Goal: Transaction & Acquisition: Purchase product/service

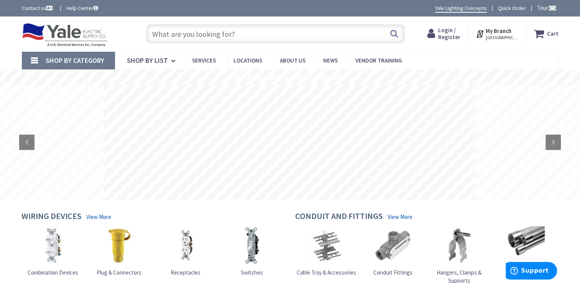
click at [449, 31] on span "Login / Register" at bounding box center [449, 33] width 22 height 14
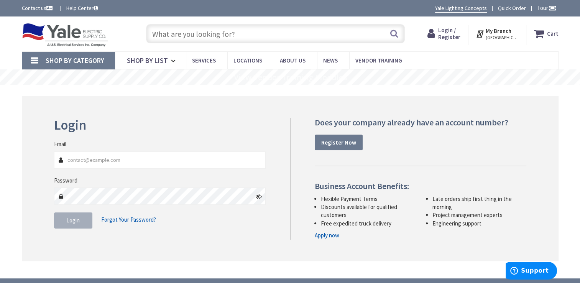
type input "[EMAIL_ADDRESS][DOMAIN_NAME]"
click at [85, 222] on button "Login" at bounding box center [73, 220] width 38 height 16
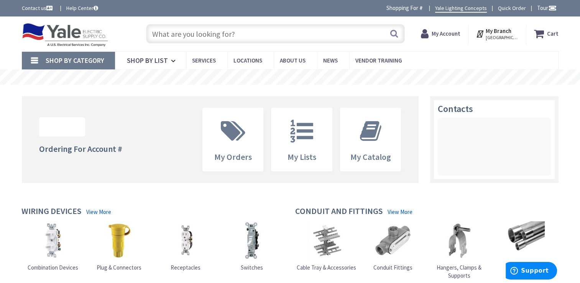
click at [199, 35] on input "text" at bounding box center [275, 33] width 259 height 19
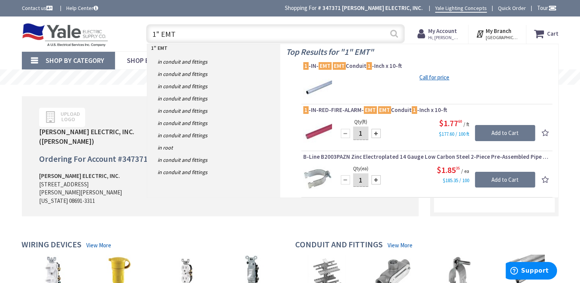
type input "1" EMT"
click at [391, 33] on button "Search" at bounding box center [394, 33] width 10 height 17
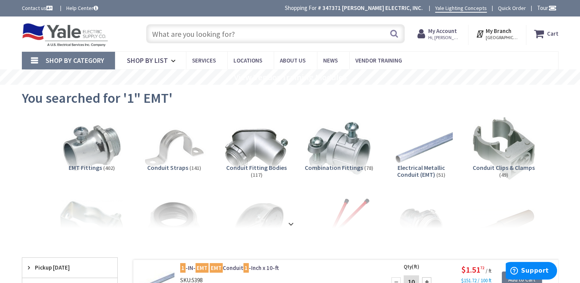
click at [213, 38] on input "text" at bounding box center [275, 33] width 259 height 19
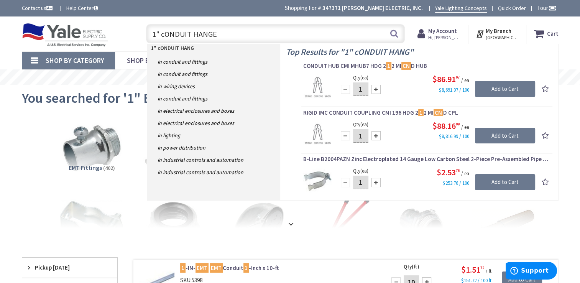
type input "1" cONDUIT HANGER"
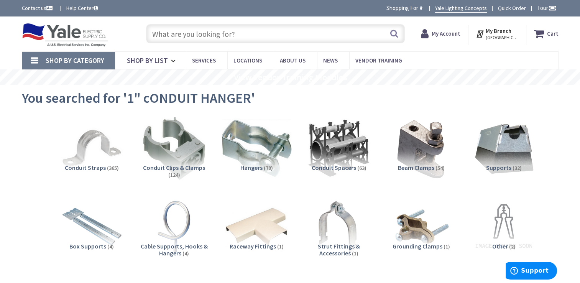
click at [258, 153] on img at bounding box center [256, 147] width 69 height 69
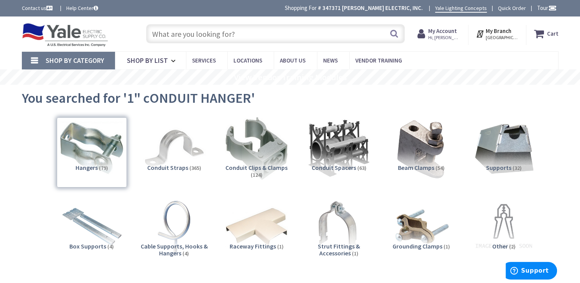
click at [262, 36] on input "text" at bounding box center [275, 33] width 259 height 19
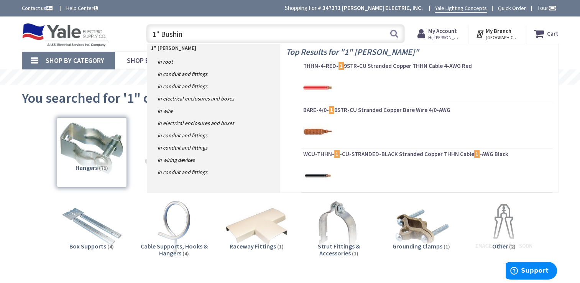
type input "1" Bushing"
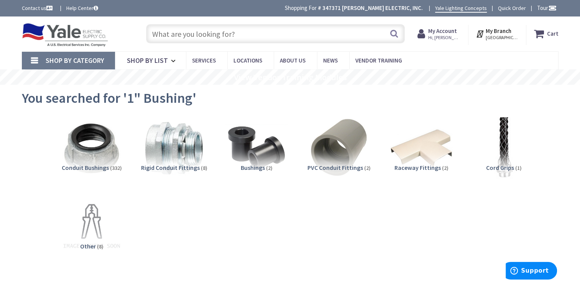
click at [232, 34] on input "text" at bounding box center [275, 33] width 259 height 19
type input "1"
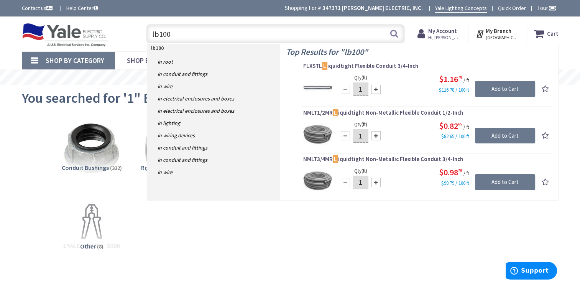
type input "lb100m"
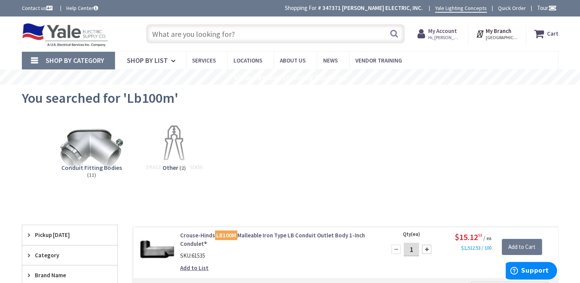
click at [231, 31] on input "text" at bounding box center [275, 33] width 259 height 19
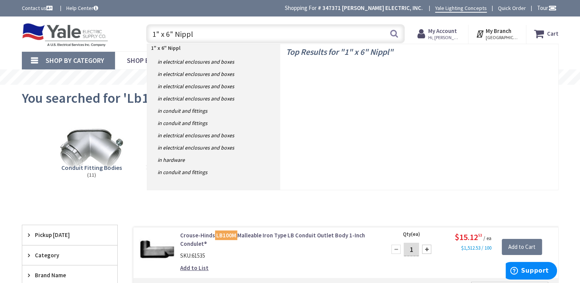
type input "1" x 6" Nipple"
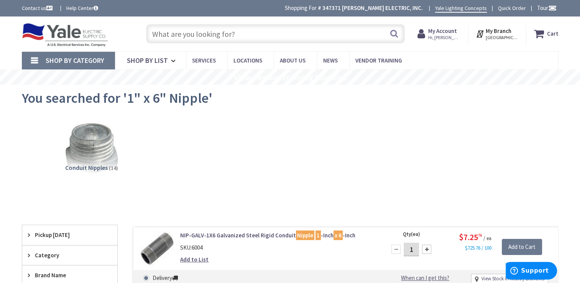
click at [280, 34] on input "text" at bounding box center [275, 33] width 259 height 19
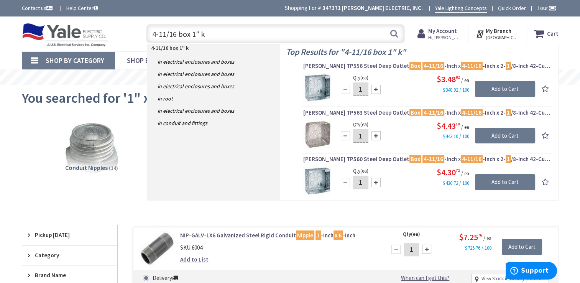
type input "4-11/16 box 1" ko"
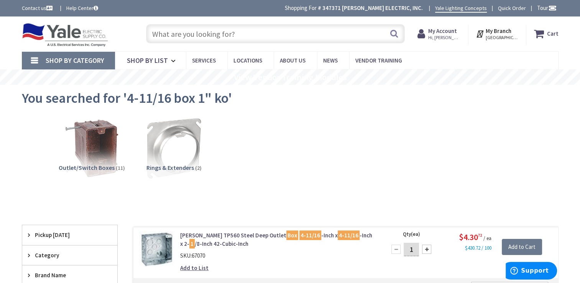
drag, startPoint x: 208, startPoint y: 31, endPoint x: 213, endPoint y: 31, distance: 5.4
click at [213, 31] on input "text" at bounding box center [275, 33] width 259 height 19
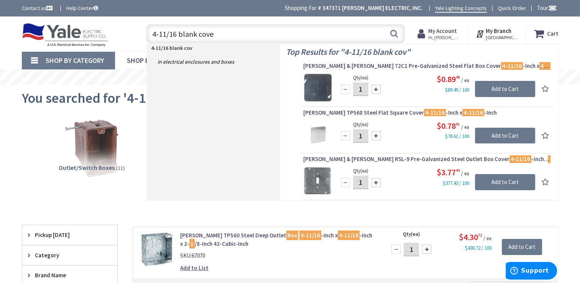
type input "4-11/16 blank cover"
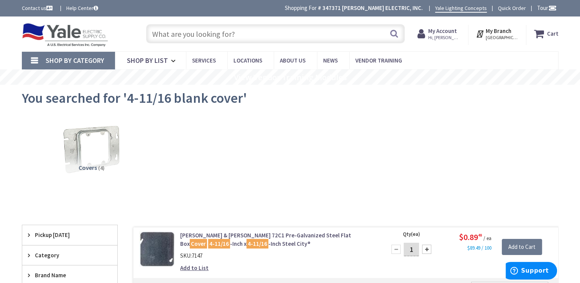
click at [237, 34] on input "text" at bounding box center [275, 33] width 259 height 19
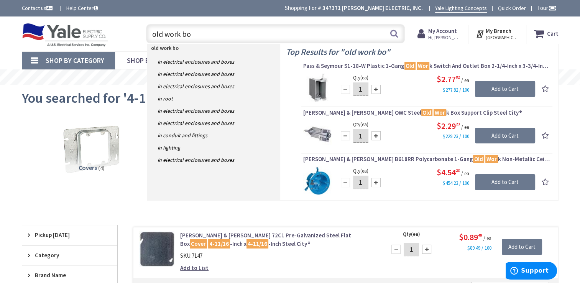
type input "old work box"
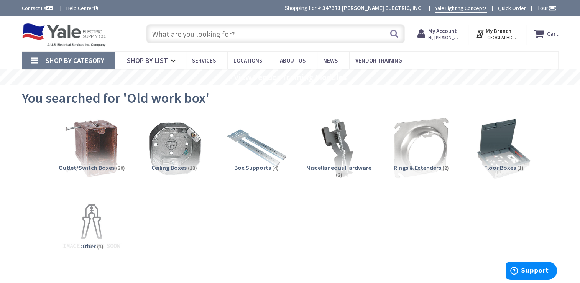
click at [242, 37] on input "text" at bounding box center [275, 33] width 259 height 19
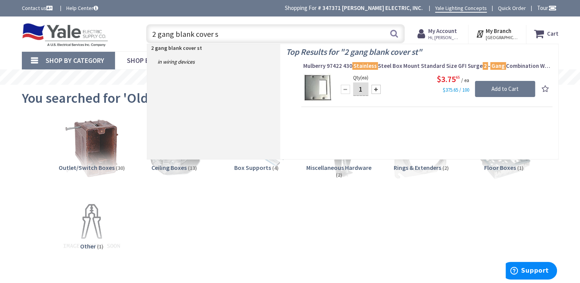
type input "2 gang blank cover"
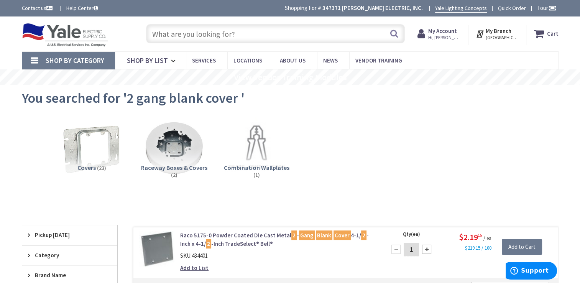
click at [254, 28] on input "text" at bounding box center [275, 33] width 259 height 19
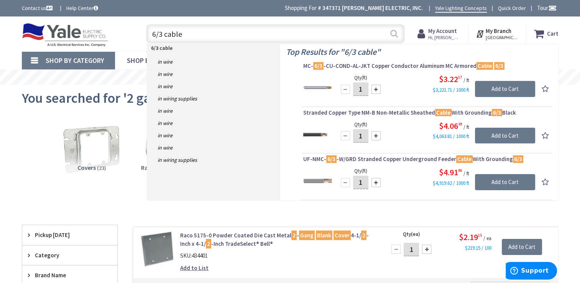
type input "6/3 cable"
click at [393, 30] on button "Search" at bounding box center [394, 33] width 10 height 17
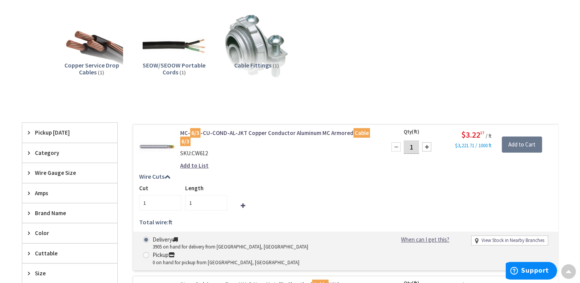
scroll to position [182, 0]
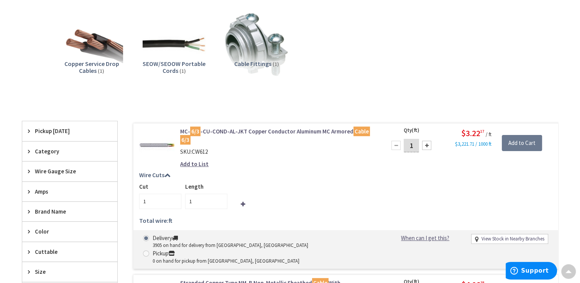
click at [301, 130] on link "MC- 6/3 -CU-COND-AL-JKT Copper Conductor Aluminum MC Armored Cable 6/3" at bounding box center [277, 135] width 195 height 16
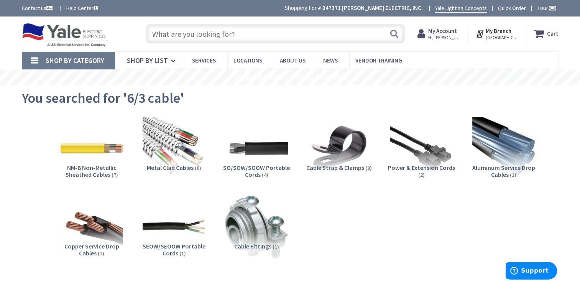
click at [271, 33] on input "text" at bounding box center [275, 33] width 259 height 19
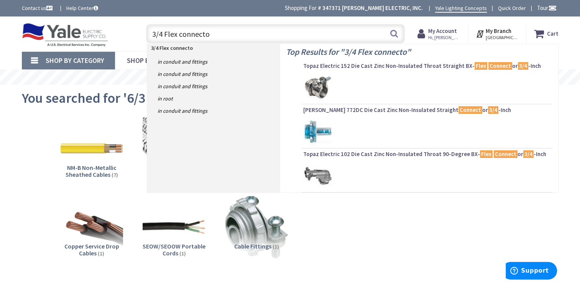
type input "3/4 Flex connector"
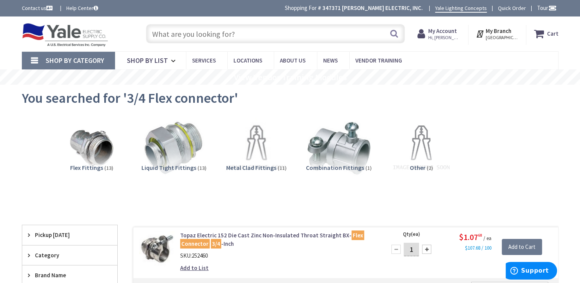
click at [290, 33] on input "text" at bounding box center [275, 33] width 259 height 19
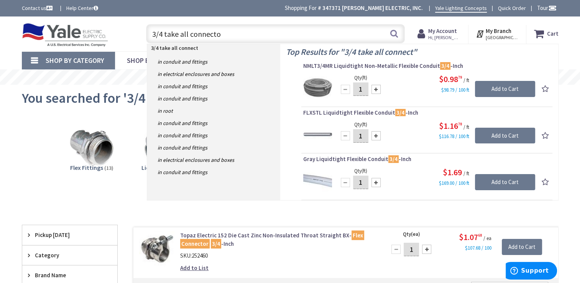
type input "3/4 take all connector"
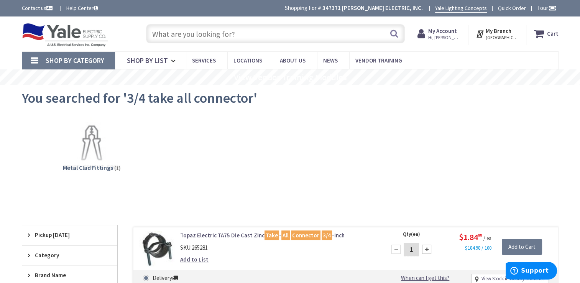
click at [249, 34] on input "text" at bounding box center [275, 33] width 259 height 19
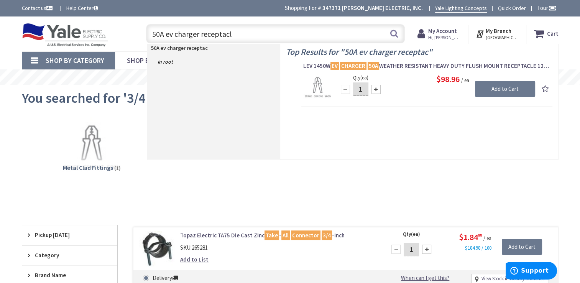
type input "50A ev charger receptacle"
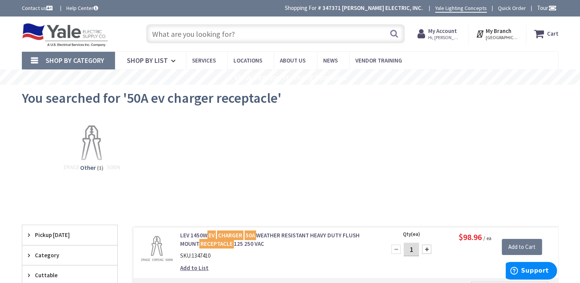
click at [260, 34] on input "text" at bounding box center [275, 33] width 259 height 19
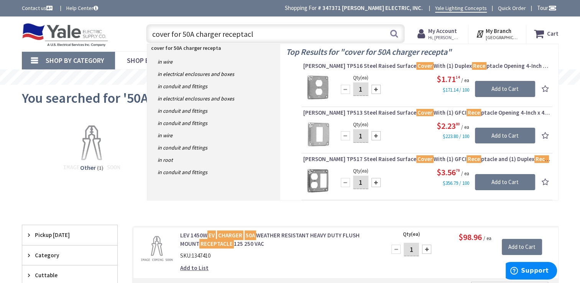
type input "cover for 50A charger receptacle"
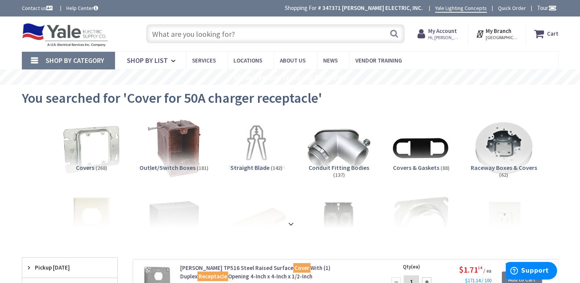
click at [245, 35] on input "text" at bounding box center [275, 33] width 259 height 19
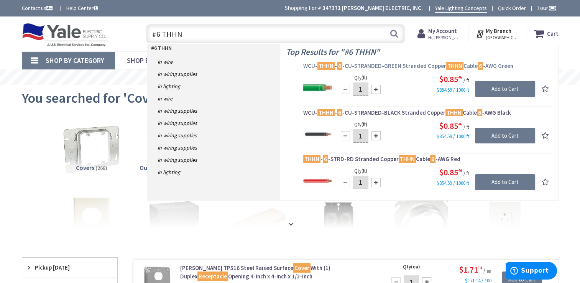
type input "#6 THHN"
click at [408, 66] on span "WCU- THHN - 6 -CU-STRANDED-GREEN Stranded Copper THHN Cable 6 -AWG Green" at bounding box center [426, 66] width 247 height 8
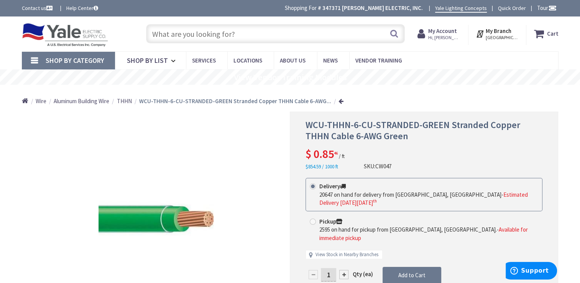
click at [293, 47] on div "Skip to Content Toggle Nav Search Cart My Cart Close" at bounding box center [290, 33] width 575 height 35
click at [259, 38] on input "text" at bounding box center [275, 33] width 259 height 19
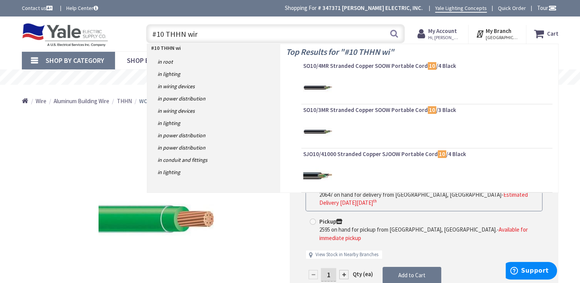
type input "#10 THHN wire"
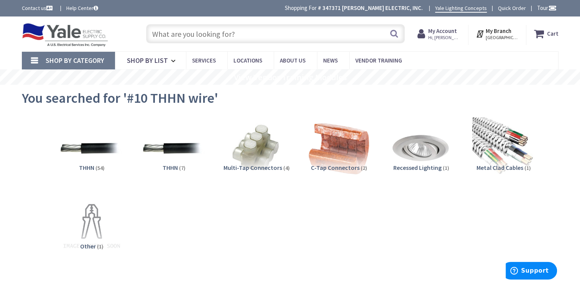
click at [239, 36] on input "text" at bounding box center [275, 33] width 259 height 19
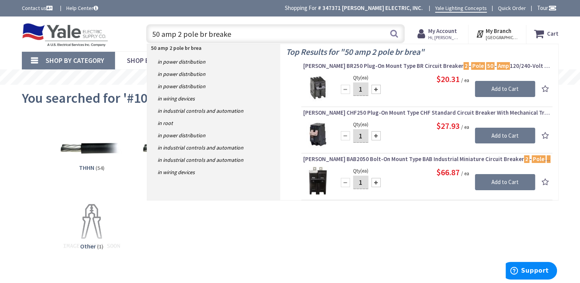
type input "50 amp 2 pole br breaker"
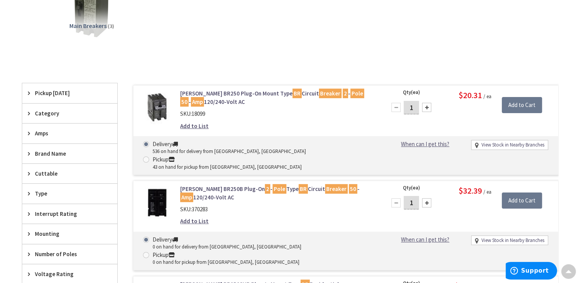
scroll to position [145, 0]
